Goal: Information Seeking & Learning: Find specific page/section

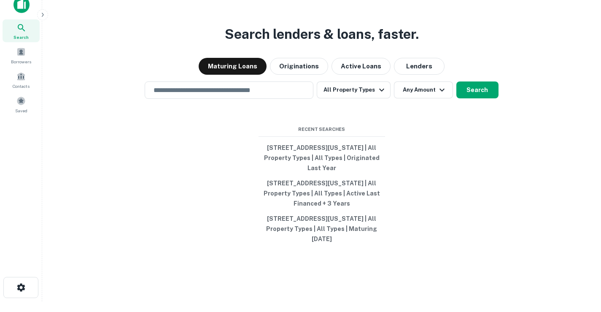
scroll to position [14, 0]
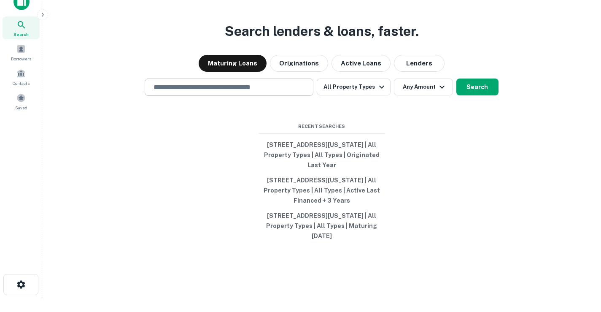
click at [246, 93] on div "​" at bounding box center [229, 86] width 169 height 17
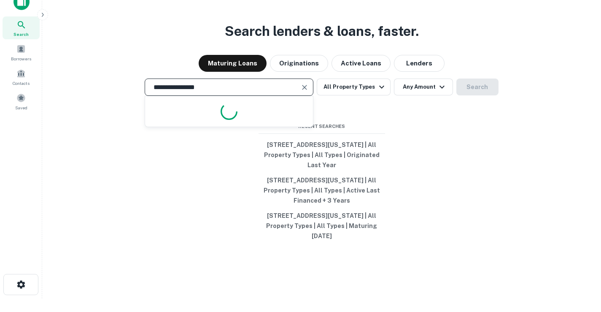
type input "**********"
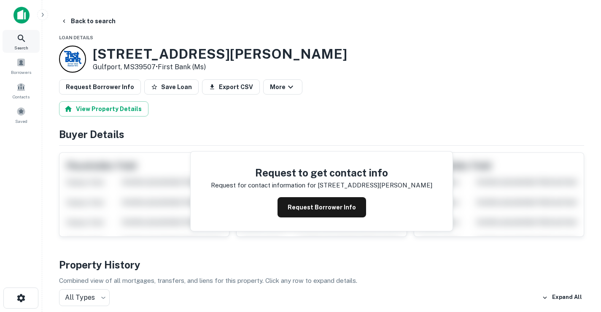
click at [22, 38] on icon at bounding box center [21, 38] width 7 height 7
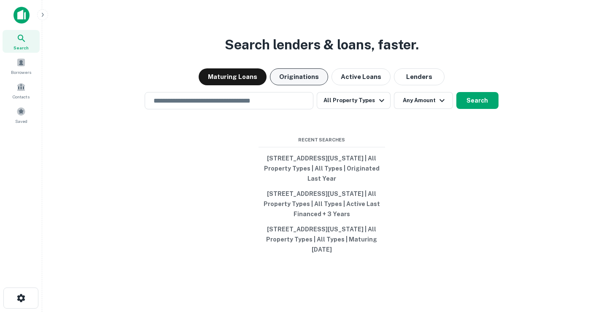
click at [295, 79] on button "Originations" at bounding box center [299, 76] width 58 height 17
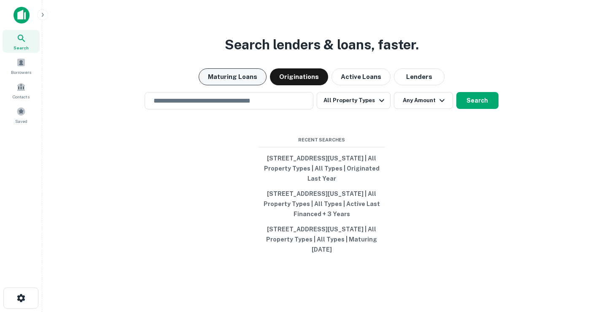
click at [224, 84] on button "Maturing Loans" at bounding box center [233, 76] width 68 height 17
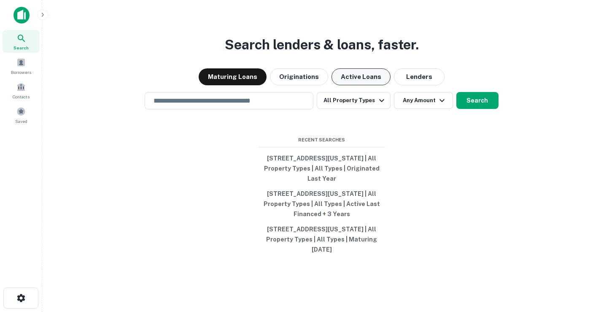
click at [341, 81] on button "Active Loans" at bounding box center [361, 76] width 59 height 17
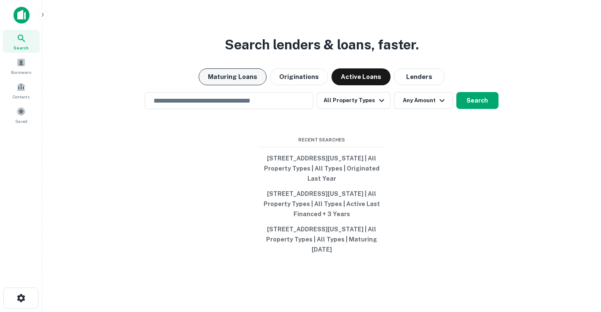
click at [262, 80] on button "Maturing Loans" at bounding box center [233, 76] width 68 height 17
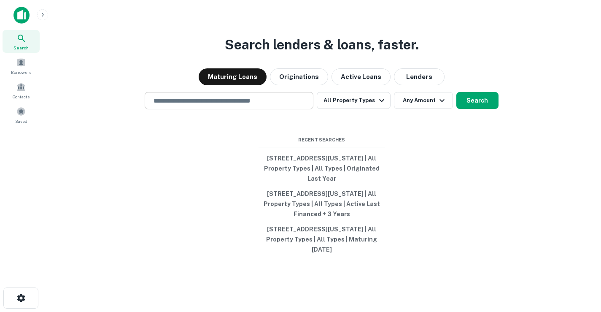
click at [265, 105] on input "text" at bounding box center [229, 101] width 161 height 10
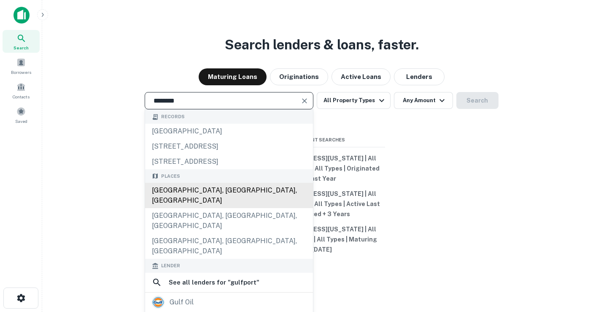
click at [227, 186] on div "Gulfport, MS, USA" at bounding box center [229, 195] width 168 height 25
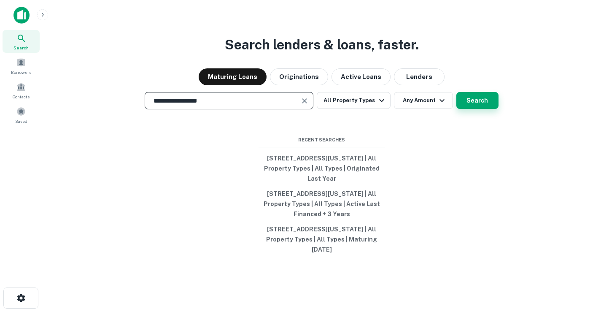
type input "**********"
click at [477, 94] on button "Search" at bounding box center [478, 100] width 42 height 17
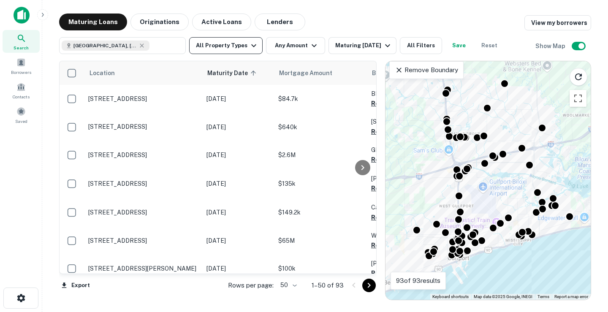
click at [235, 47] on button "All Property Types" at bounding box center [225, 45] width 73 height 17
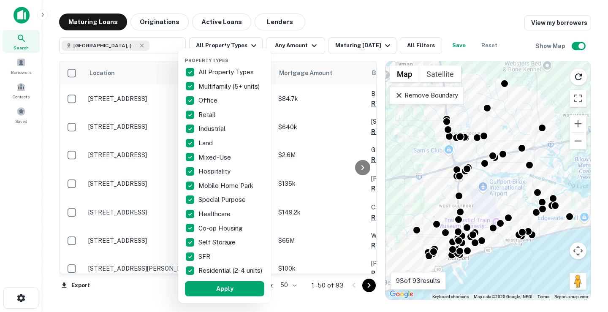
click at [321, 26] on div at bounding box center [304, 156] width 608 height 312
